Goal: Browse casually

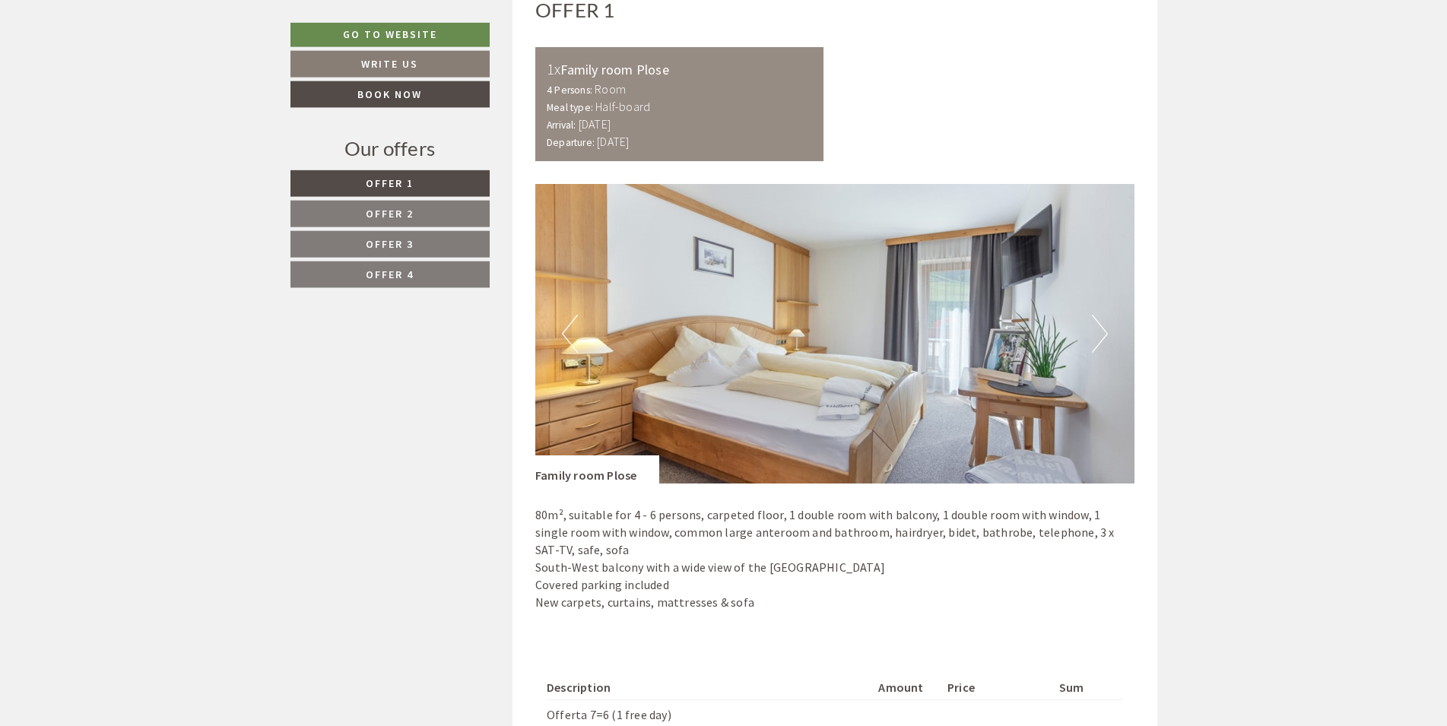
scroll to position [1008, 0]
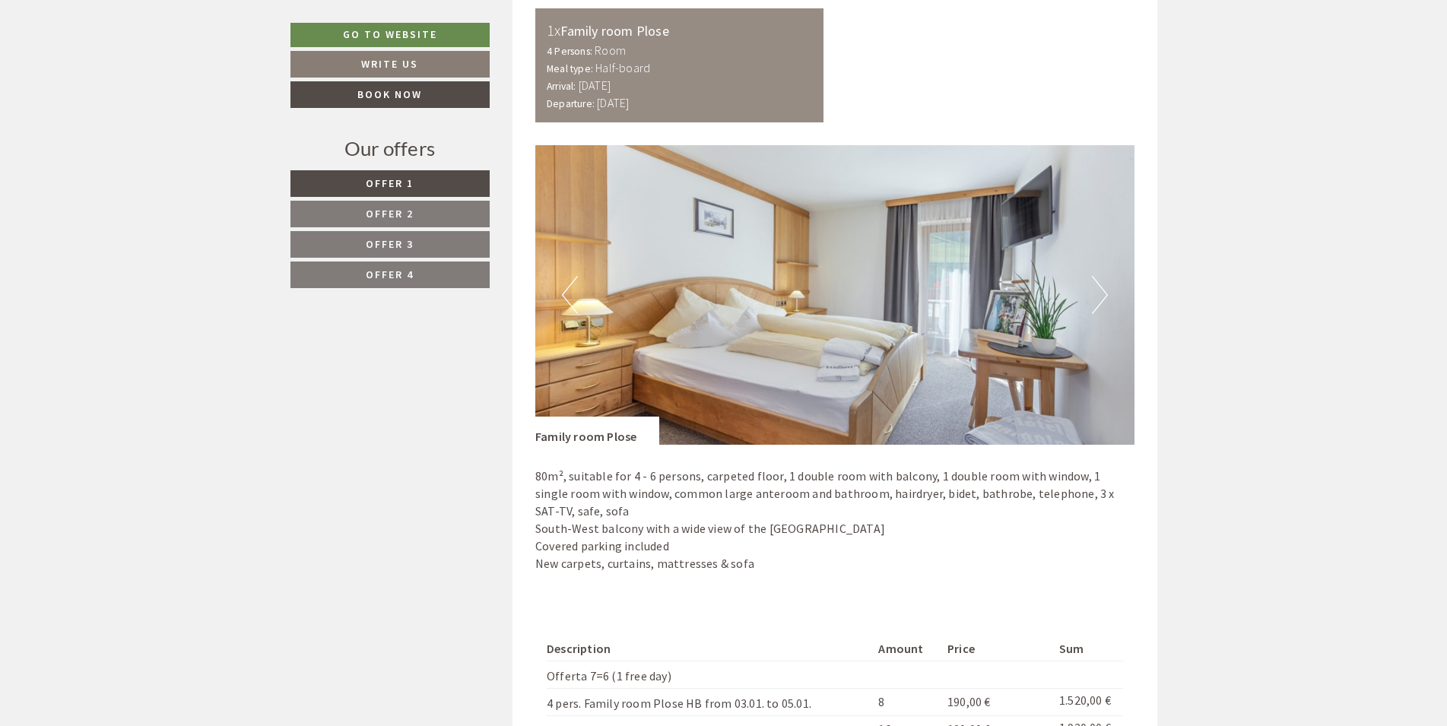
click at [1093, 298] on button "Next" at bounding box center [1100, 295] width 16 height 38
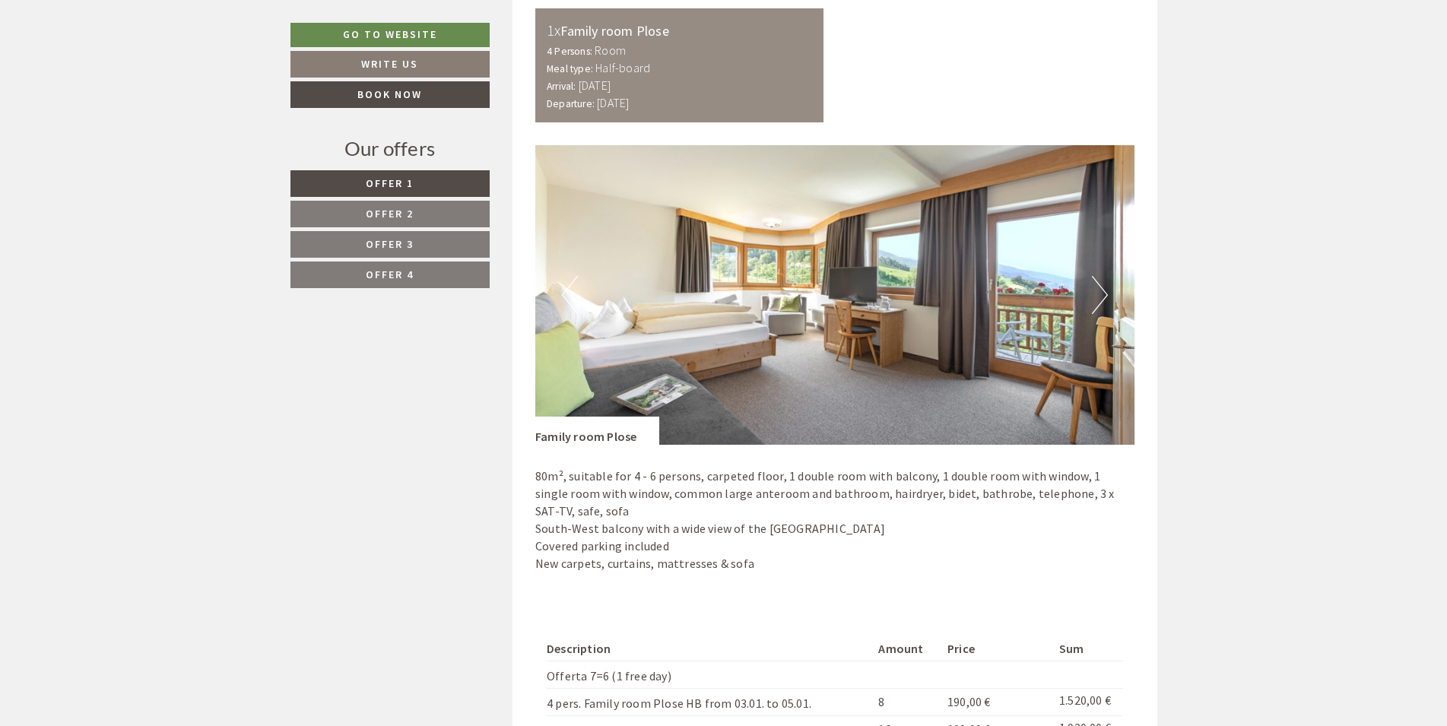
click at [1093, 298] on button "Next" at bounding box center [1100, 295] width 16 height 38
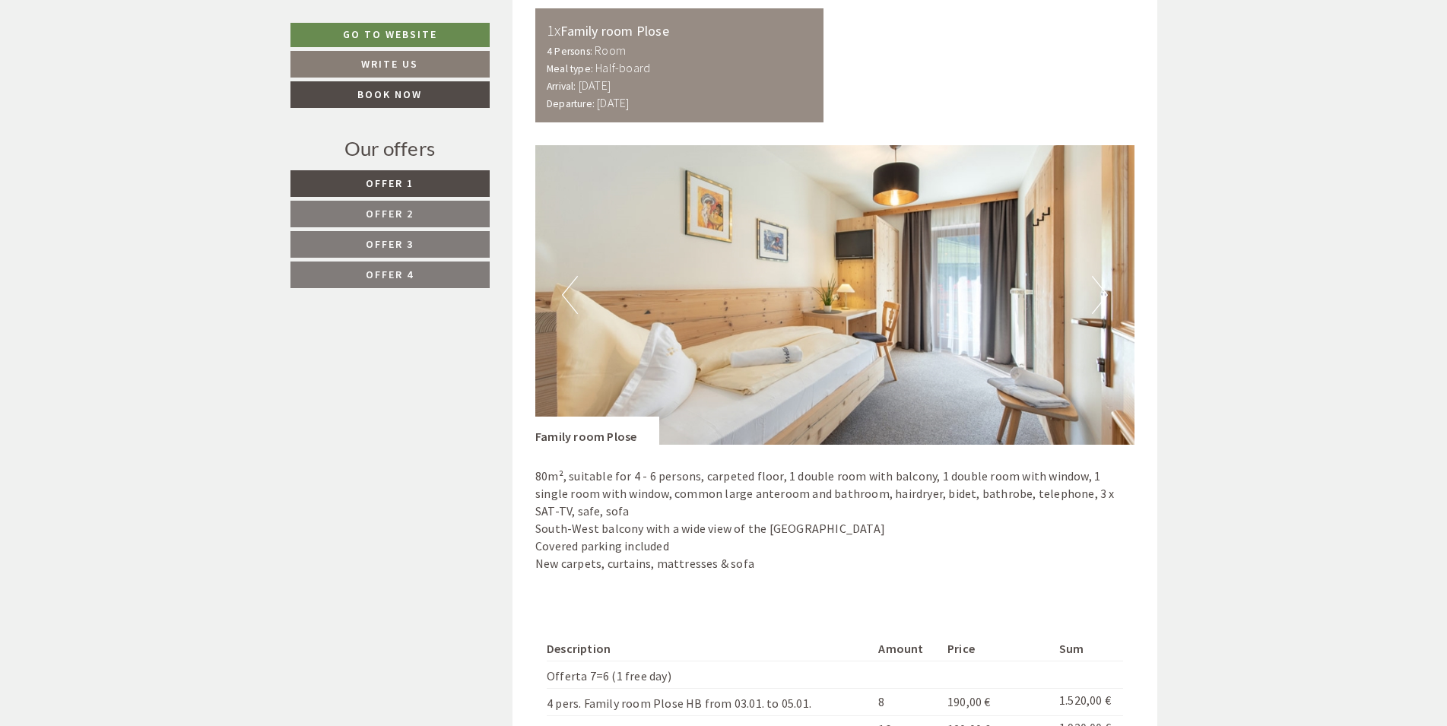
click at [1089, 303] on img at bounding box center [834, 295] width 599 height 300
click at [1100, 304] on button "Next" at bounding box center [1100, 295] width 16 height 38
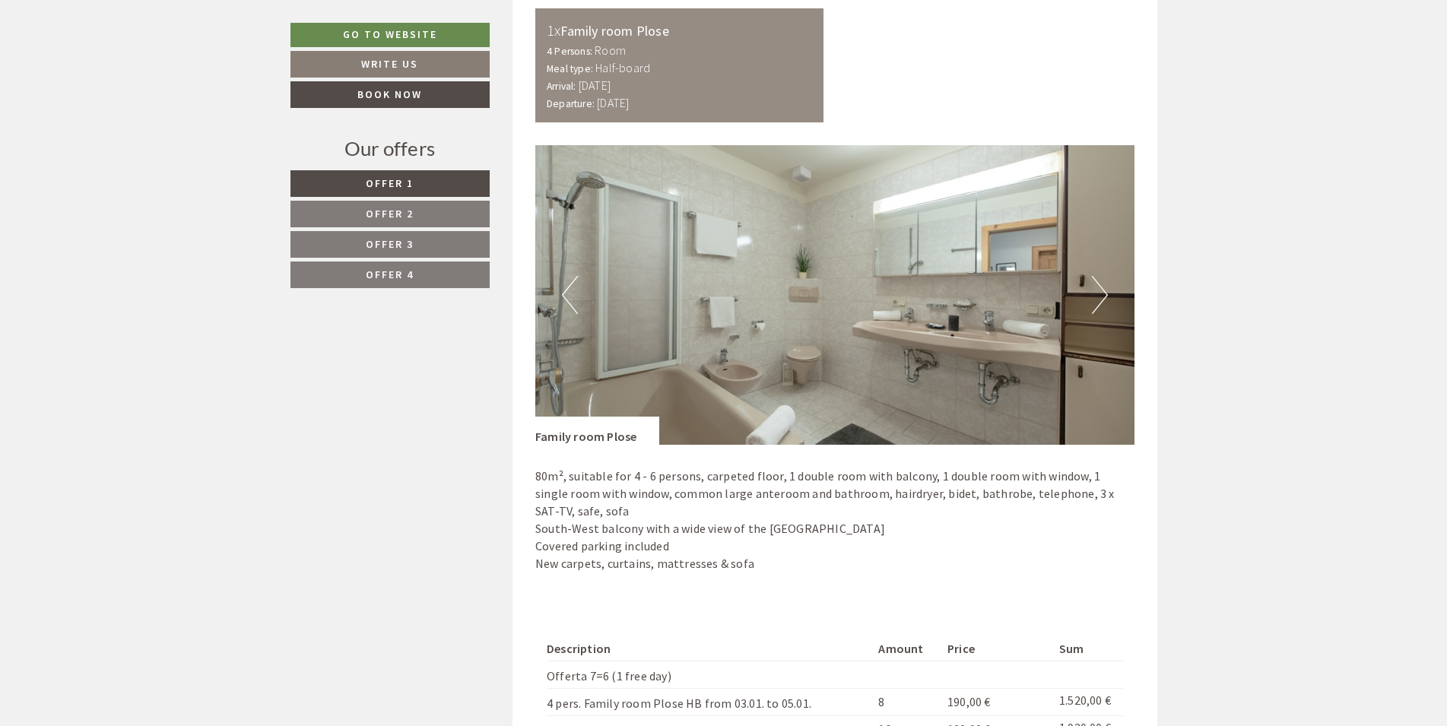
click at [1100, 303] on button "Next" at bounding box center [1100, 295] width 16 height 38
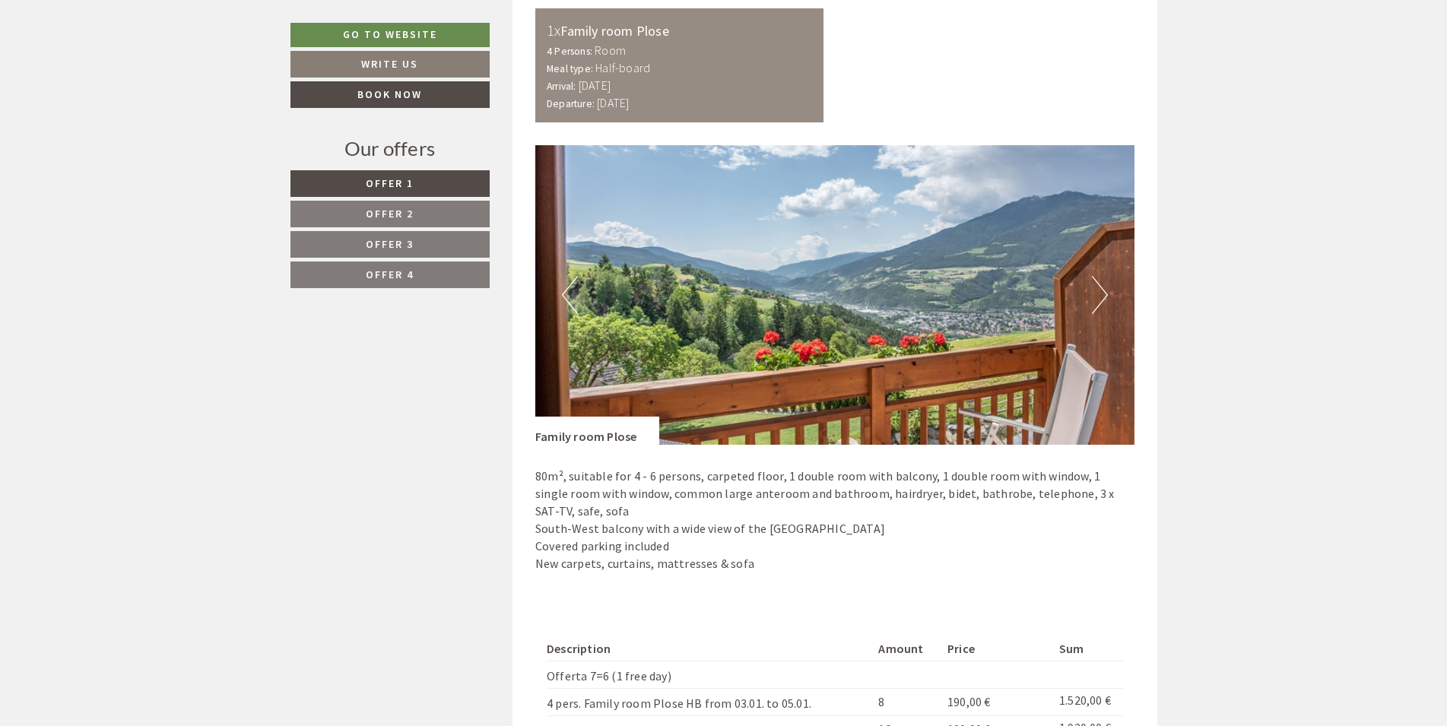
click at [1100, 303] on button "Next" at bounding box center [1100, 295] width 16 height 38
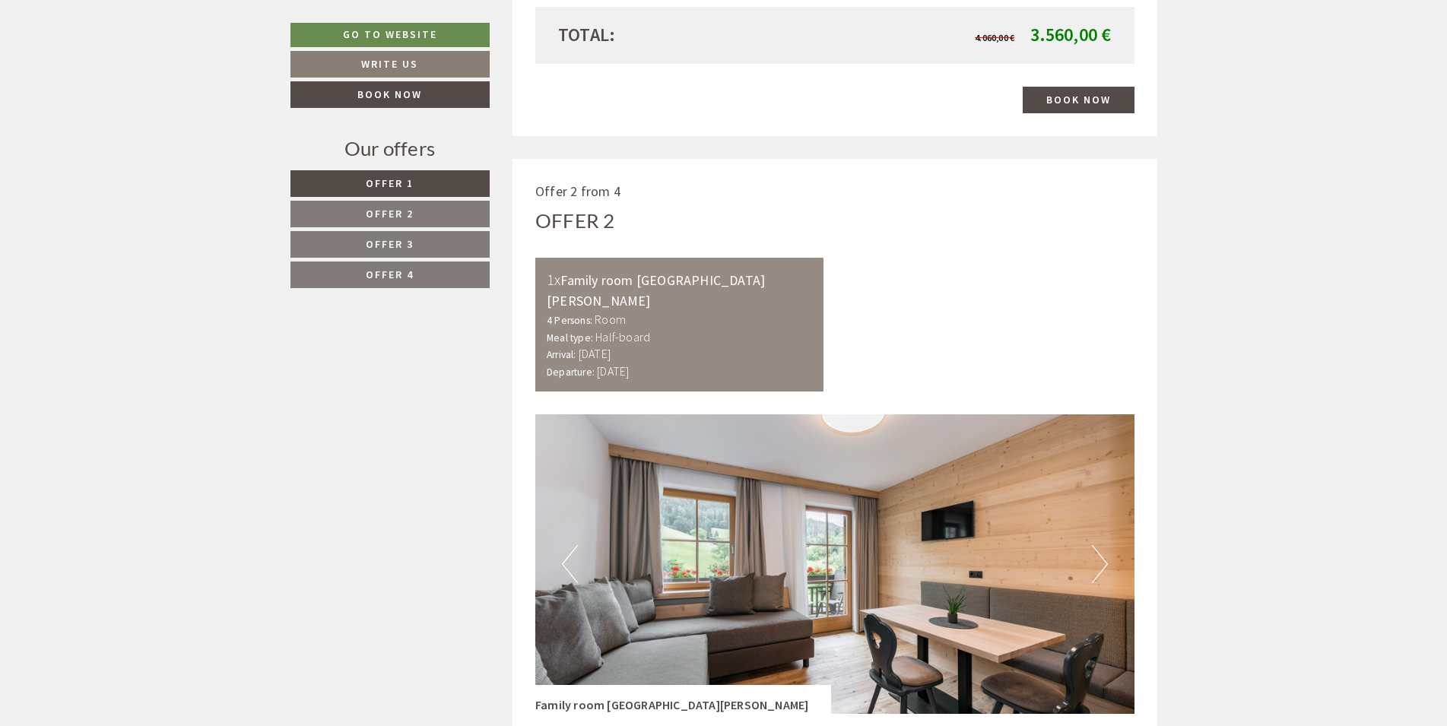
scroll to position [2171, 0]
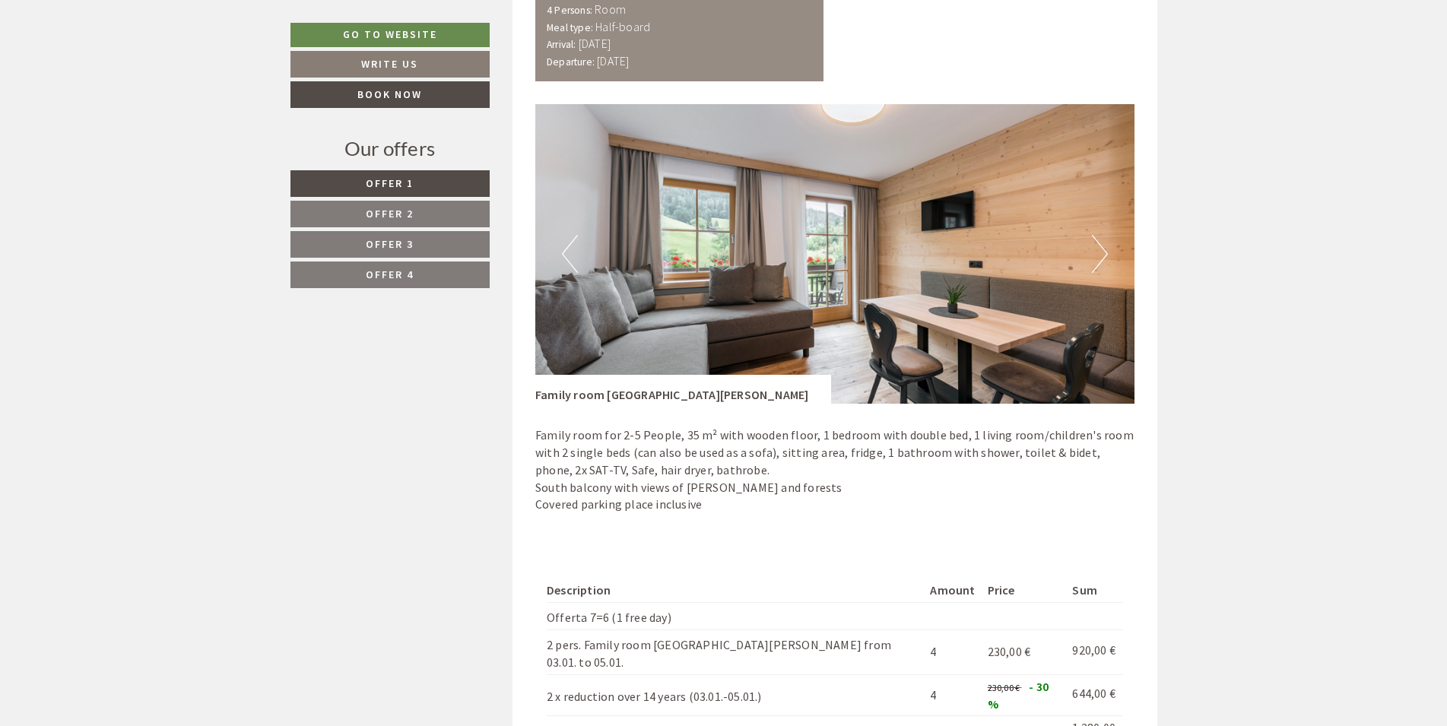
click at [1101, 241] on button "Next" at bounding box center [1100, 254] width 16 height 38
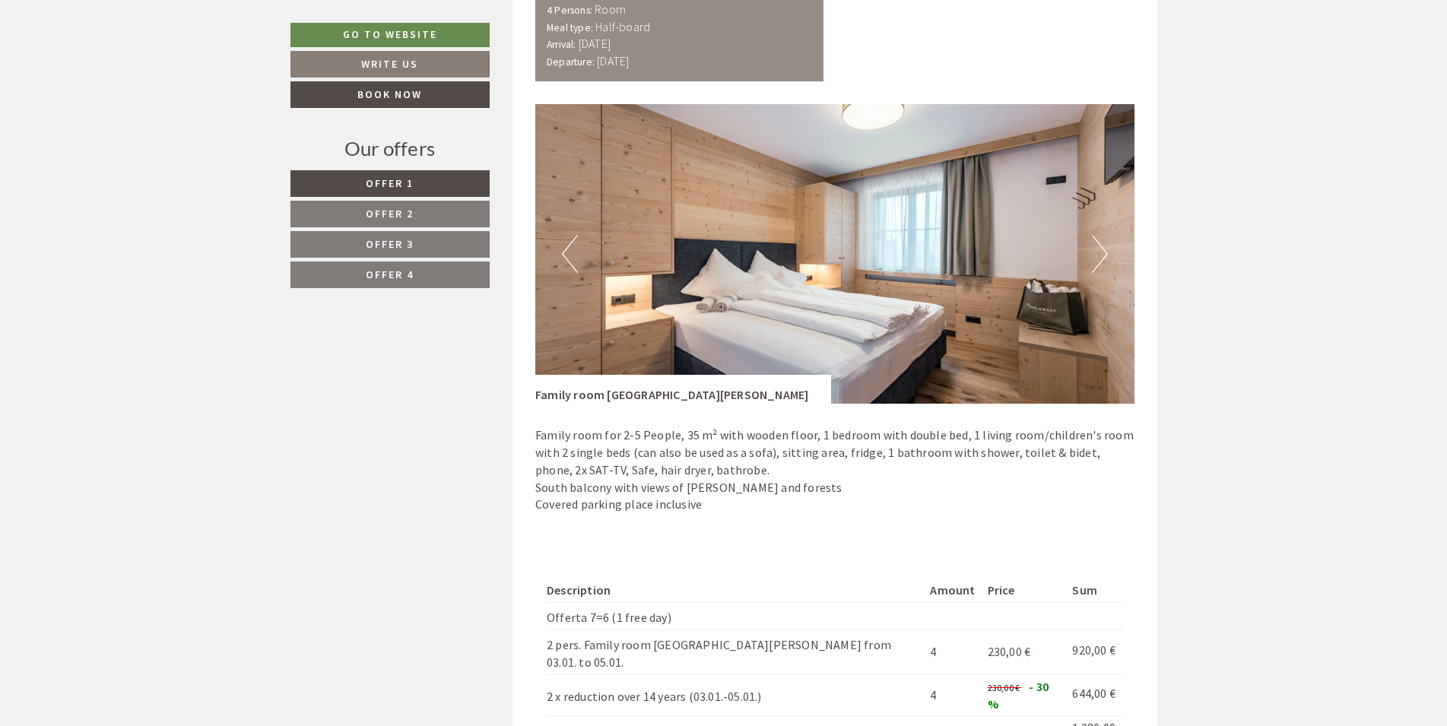
click at [567, 240] on button "Previous" at bounding box center [570, 254] width 16 height 38
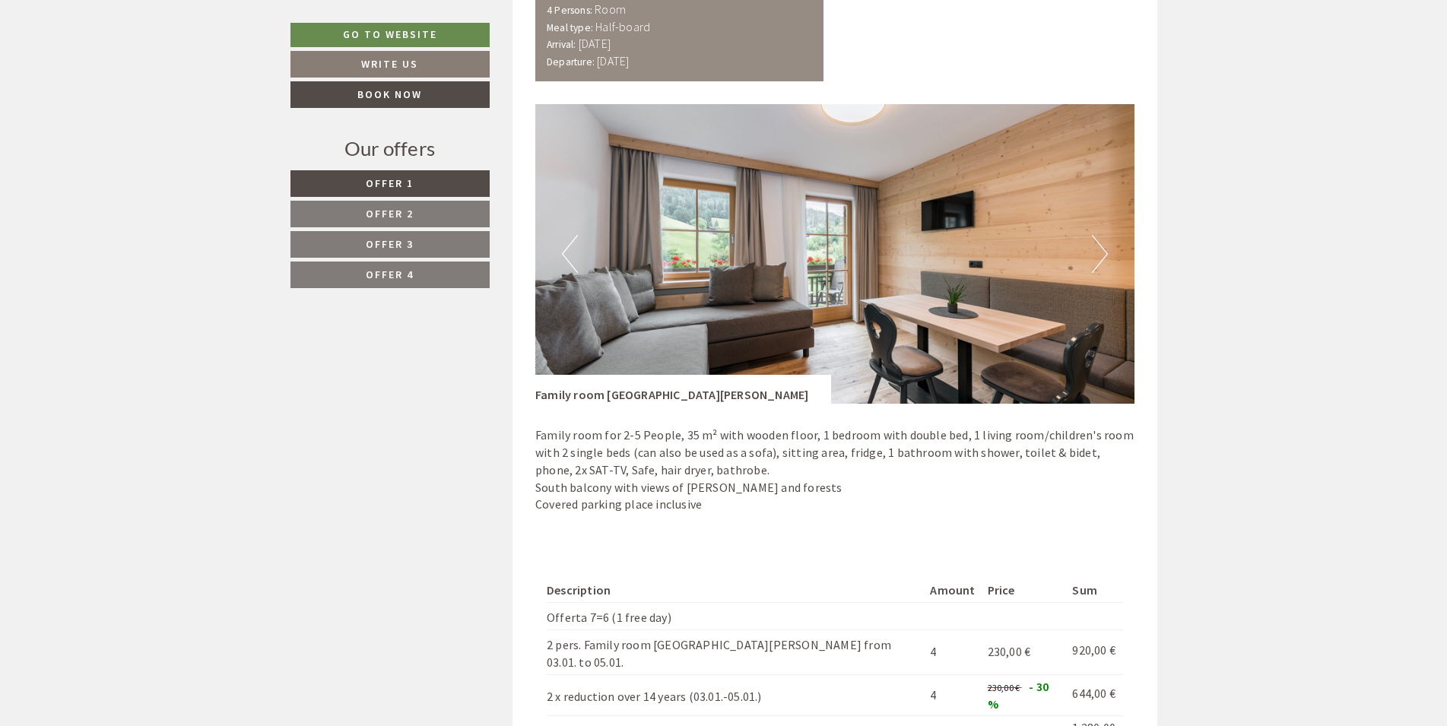
click at [1100, 235] on button "Next" at bounding box center [1100, 254] width 16 height 38
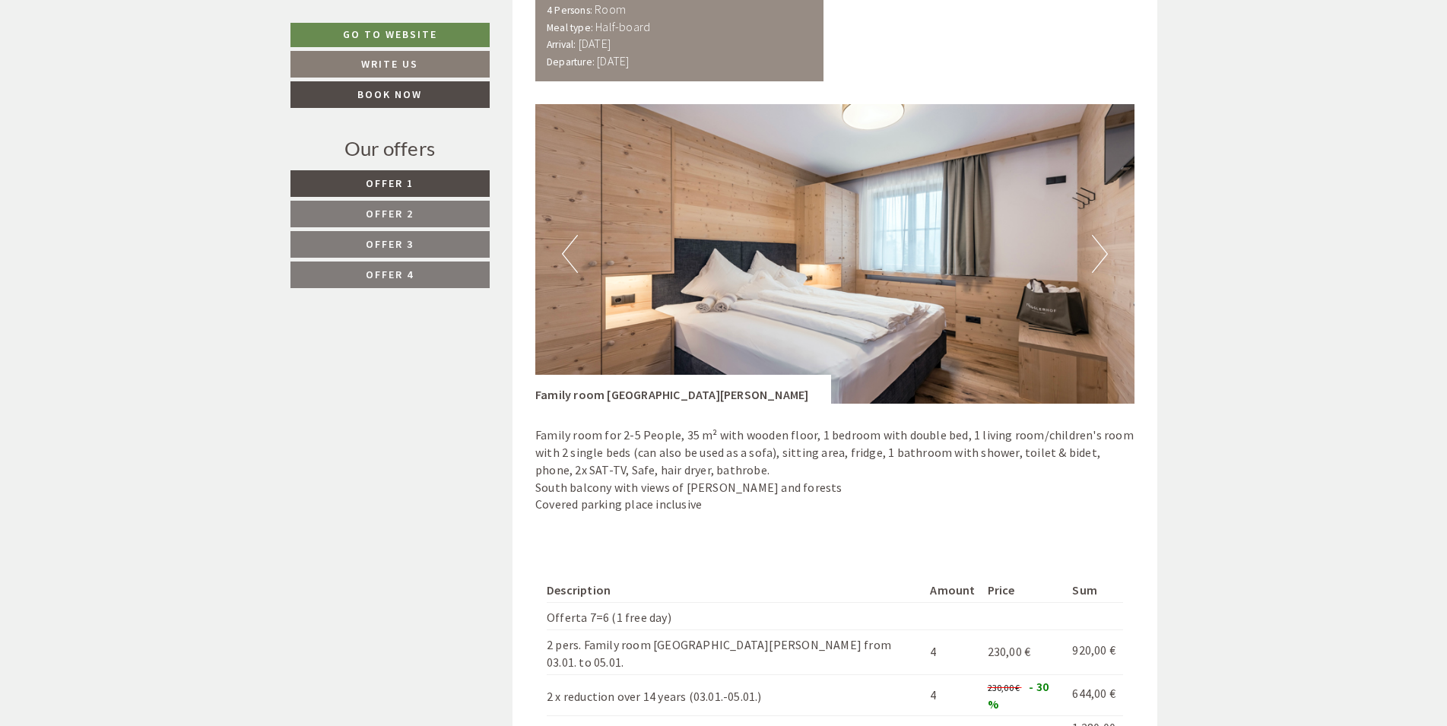
click at [1100, 235] on button "Next" at bounding box center [1100, 254] width 16 height 38
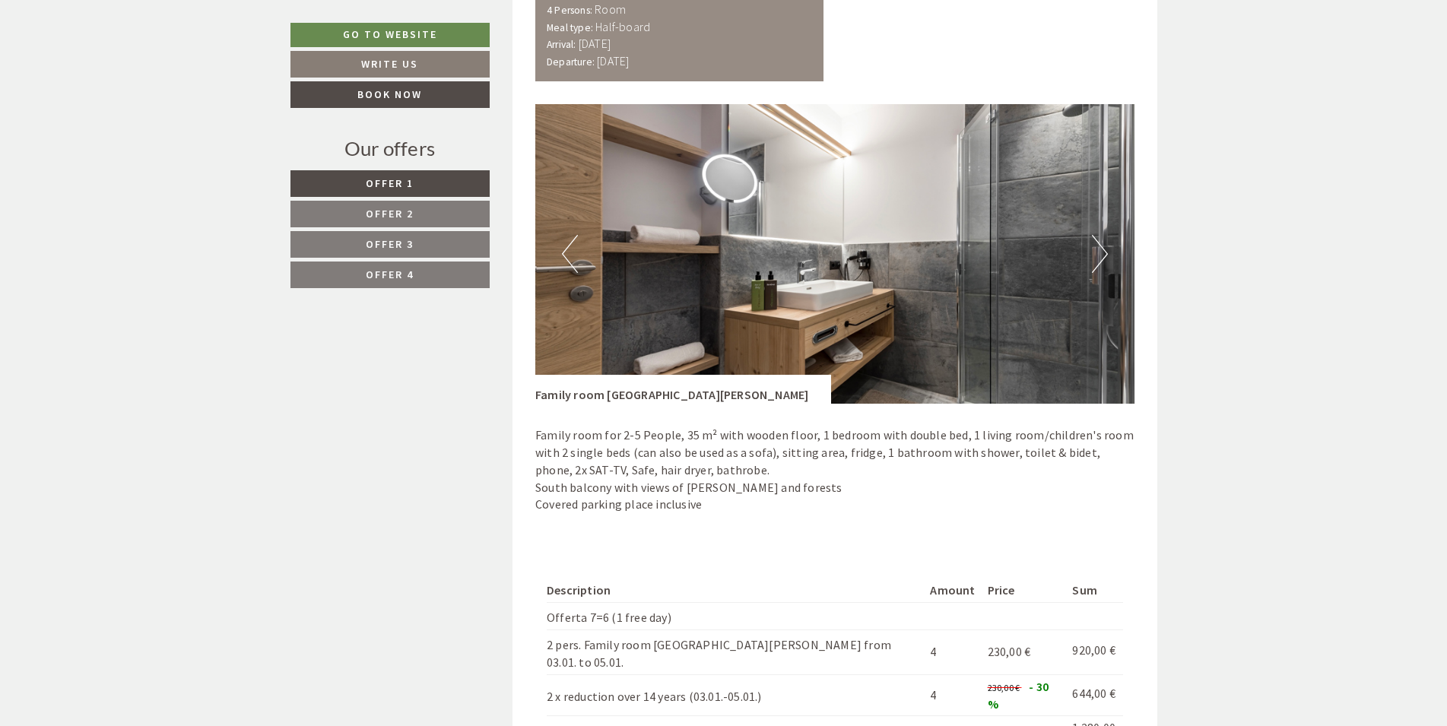
click at [1100, 235] on button "Next" at bounding box center [1100, 254] width 16 height 38
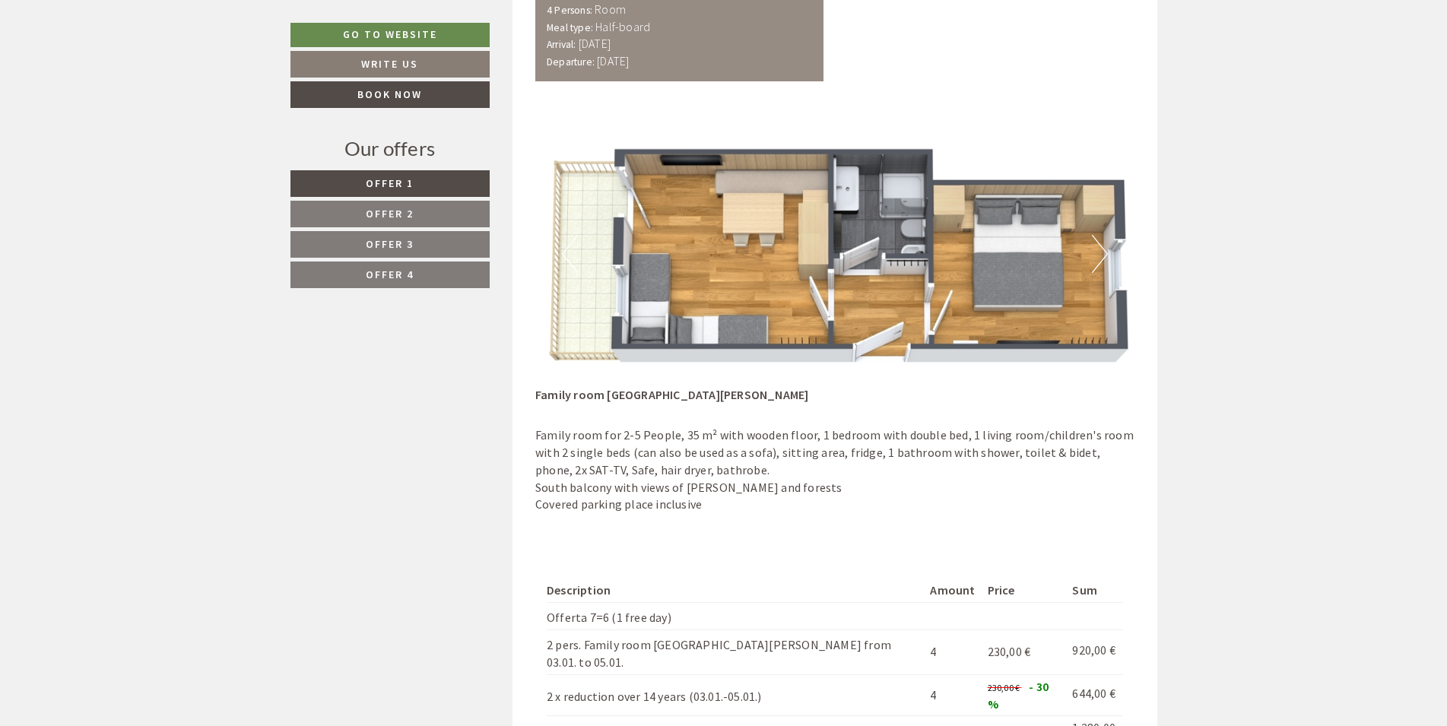
click at [1100, 235] on button "Next" at bounding box center [1100, 254] width 16 height 38
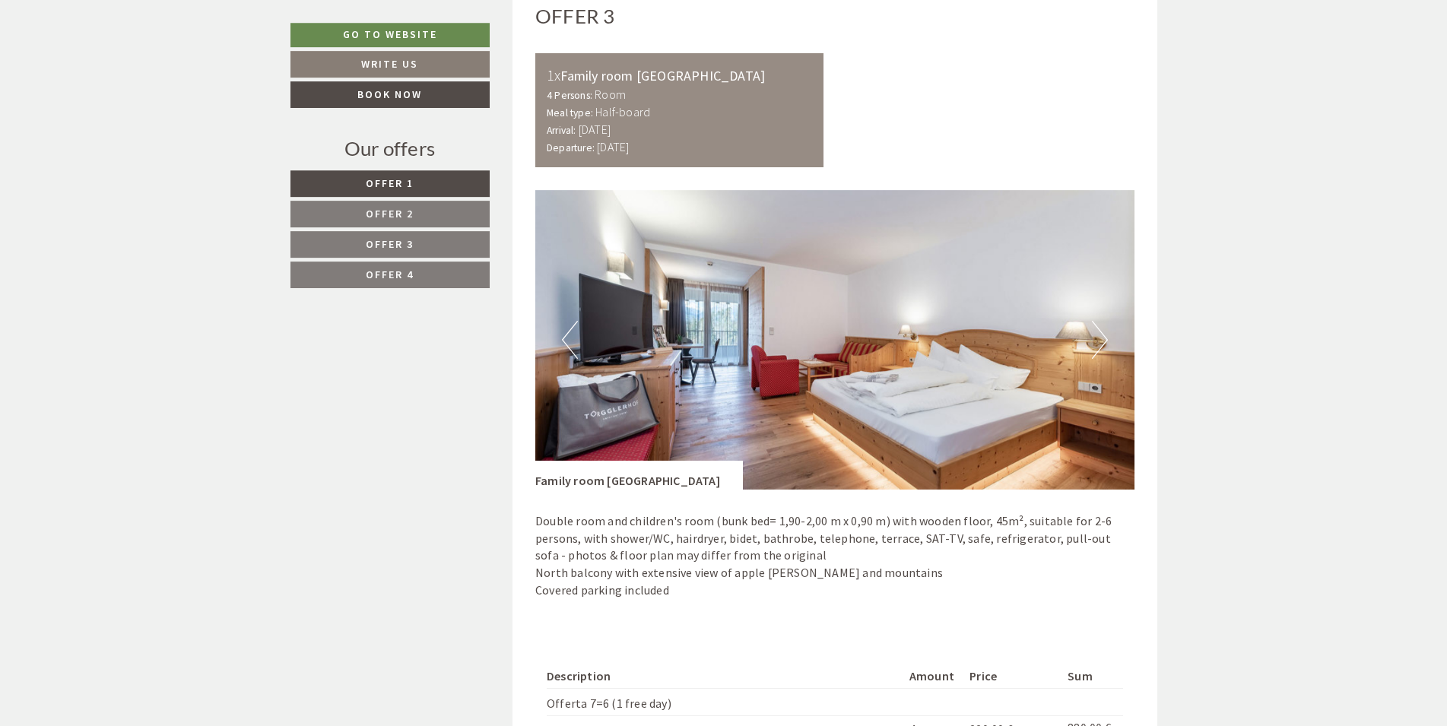
scroll to position [3334, 0]
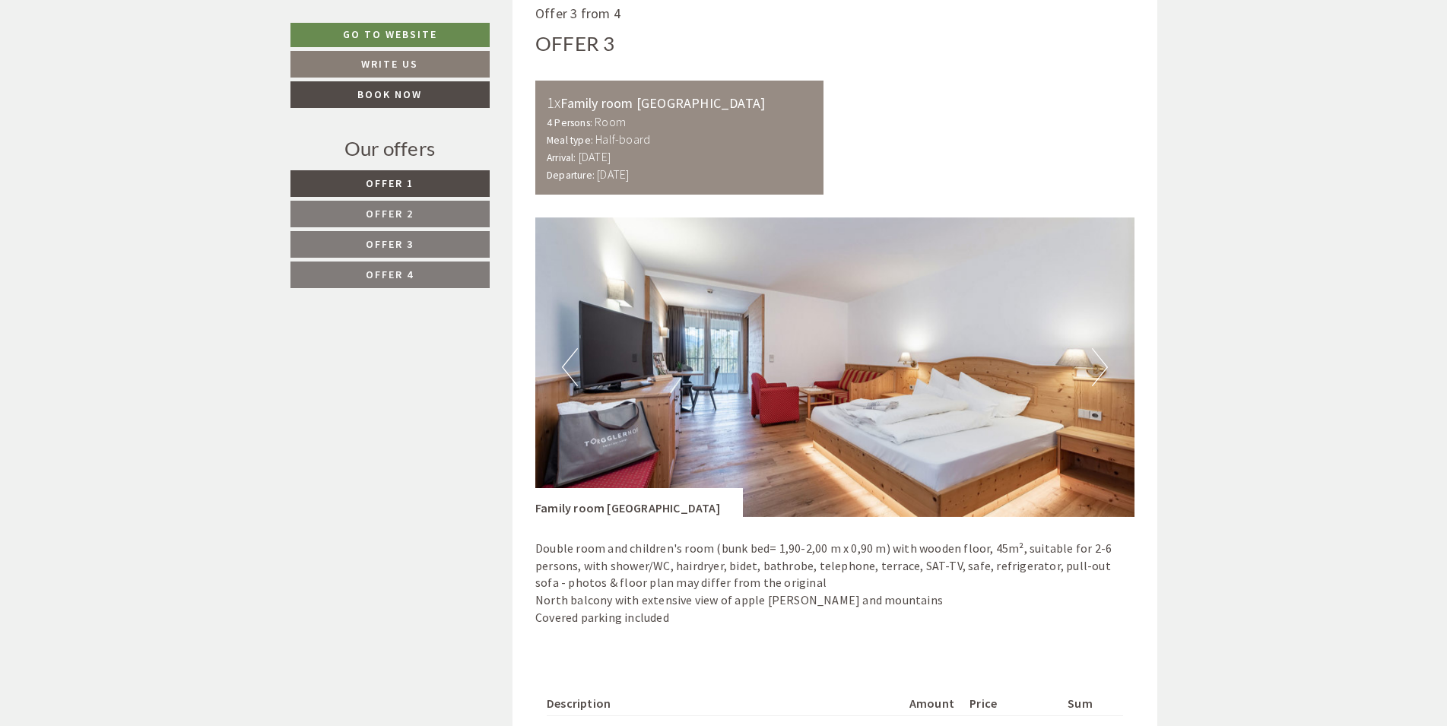
click at [1095, 348] on button "Next" at bounding box center [1100, 367] width 16 height 38
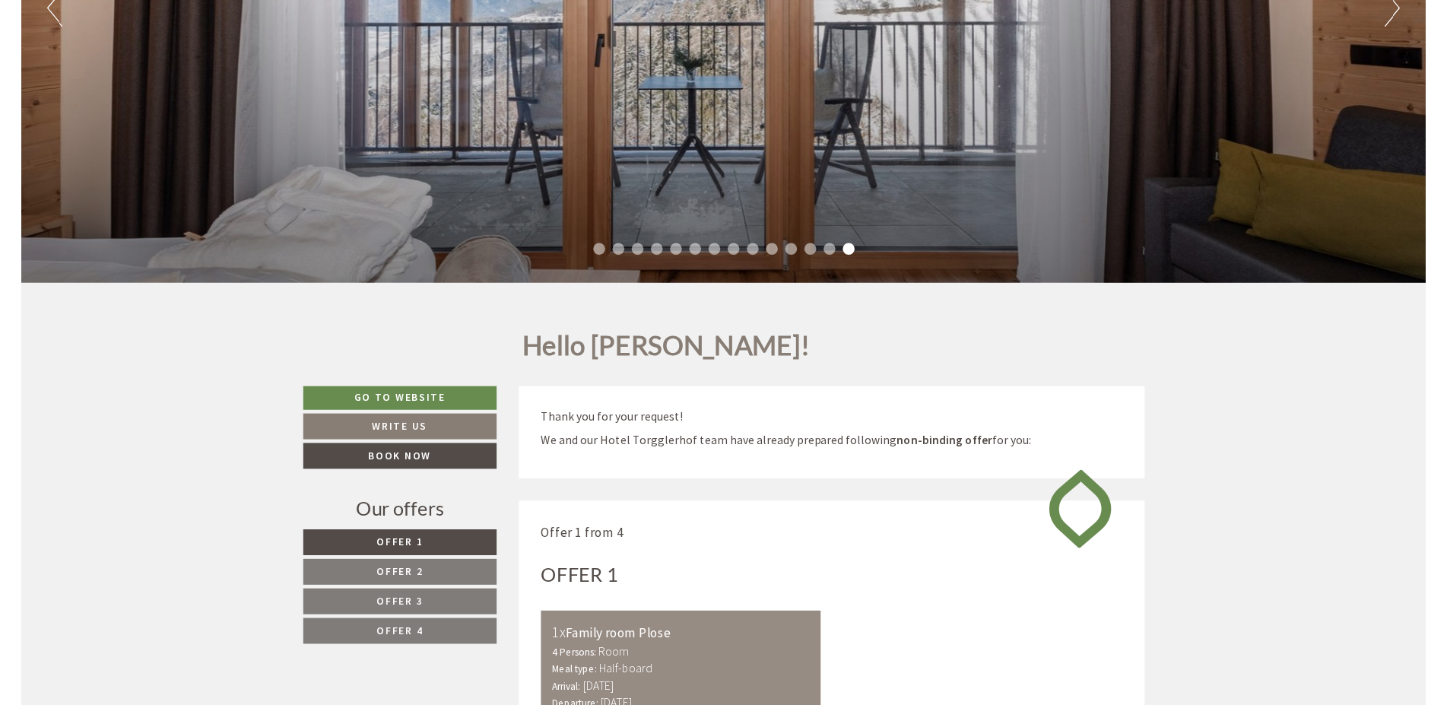
scroll to position [0, 0]
